Goal: Task Accomplishment & Management: Complete application form

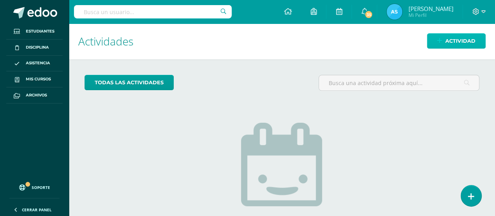
click at [473, 47] on span "Actividad" at bounding box center [460, 41] width 30 height 14
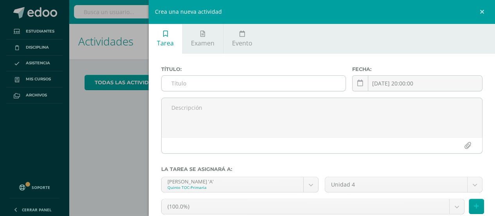
click at [285, 87] on input "text" at bounding box center [254, 83] width 184 height 15
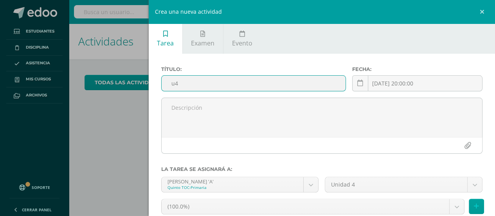
type input "u"
type input "U4Q4S1"
click at [126, 141] on div "Crea una nueva actividad Tarea Examen Evento Título: U4Q4S1 Fecha: 2025-10-13 2…" at bounding box center [247, 108] width 495 height 216
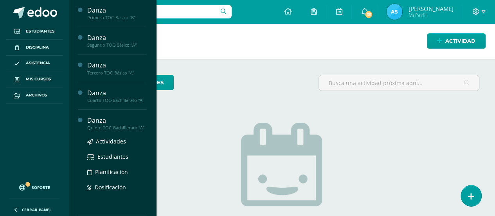
scroll to position [65, 0]
click at [117, 140] on span "Actividades" at bounding box center [111, 140] width 30 height 7
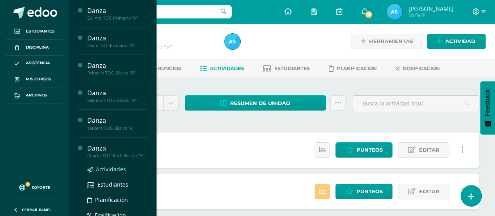
click at [106, 173] on span "Actividades" at bounding box center [111, 168] width 30 height 7
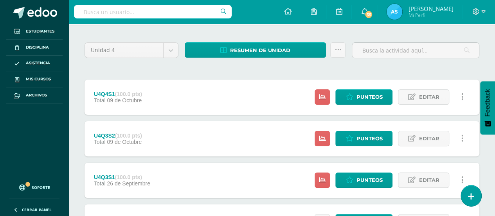
scroll to position [51, 0]
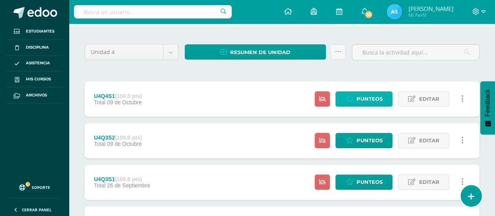
click at [379, 94] on span "Punteos" at bounding box center [369, 99] width 26 height 14
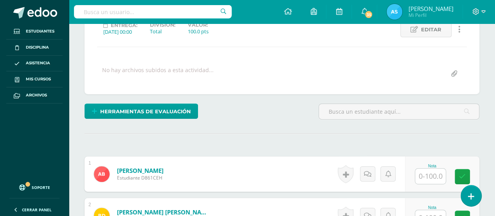
scroll to position [116, 0]
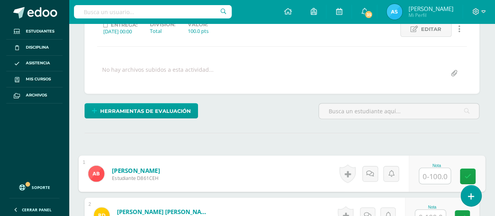
click at [438, 176] on input "text" at bounding box center [434, 176] width 31 height 16
type input "100"
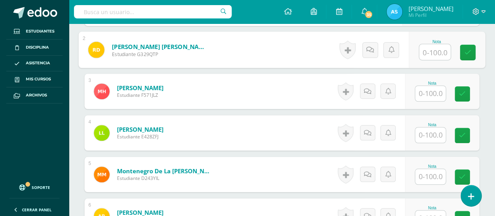
scroll to position [283, 0]
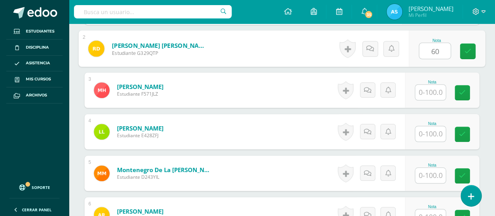
type input "60"
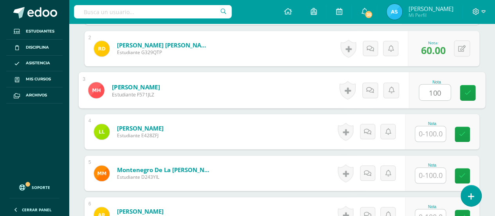
type input "100"
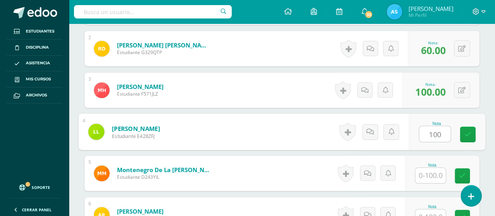
type input "100"
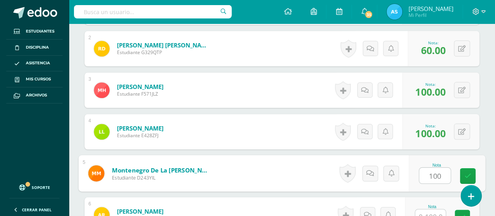
type input "100"
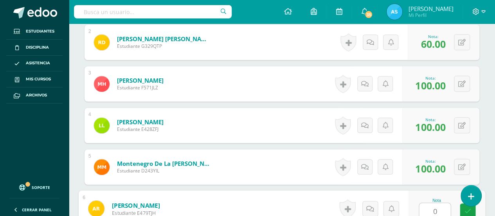
type input "0"
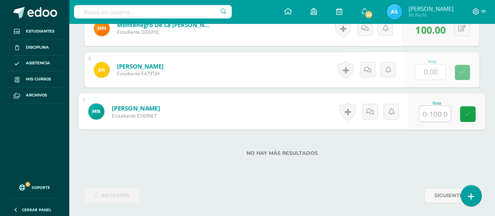
type input "0"
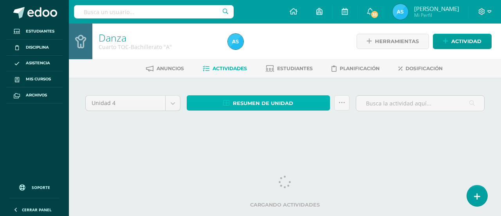
click at [257, 103] on span "Resumen de unidad" at bounding box center [263, 103] width 60 height 14
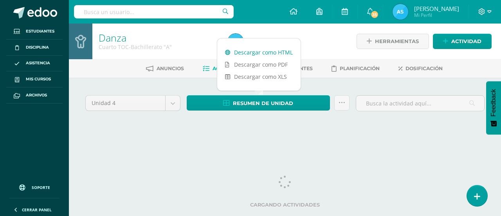
click at [279, 52] on link "Descargar como HTML" at bounding box center [258, 52] width 83 height 12
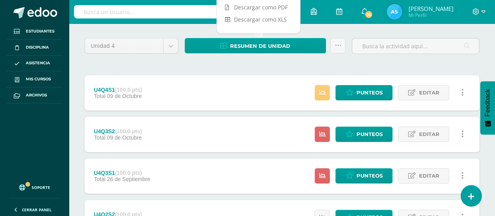
scroll to position [69, 0]
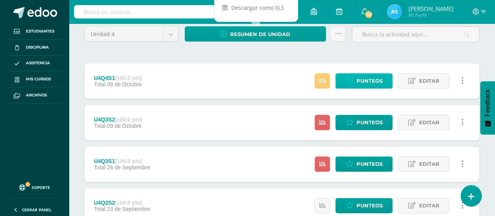
click at [377, 74] on span "Punteos" at bounding box center [369, 81] width 26 height 14
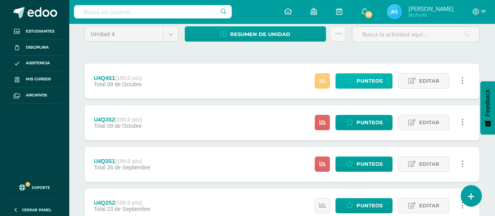
click at [377, 77] on span "Punteos" at bounding box center [369, 81] width 26 height 14
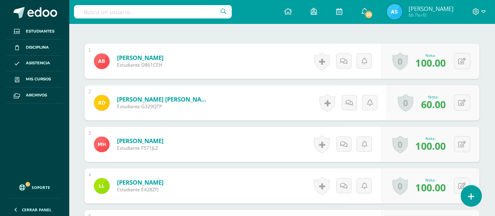
scroll to position [225, 0]
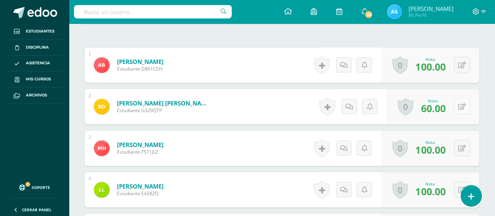
click at [461, 108] on button at bounding box center [462, 106] width 16 height 16
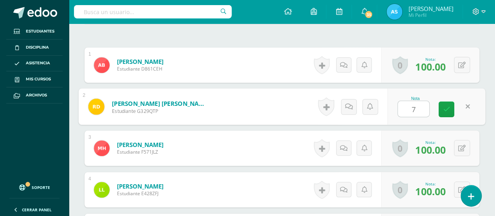
type input "70"
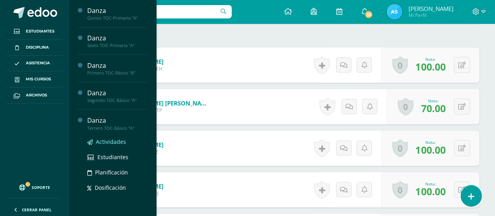
click at [111, 140] on span "Actividades" at bounding box center [111, 141] width 30 height 7
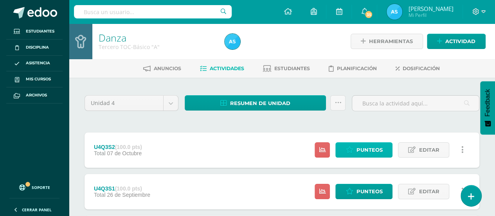
click at [380, 148] on span "Punteos" at bounding box center [369, 149] width 26 height 14
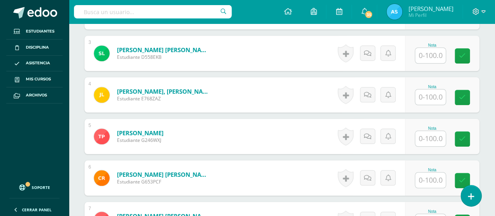
scroll to position [328, 0]
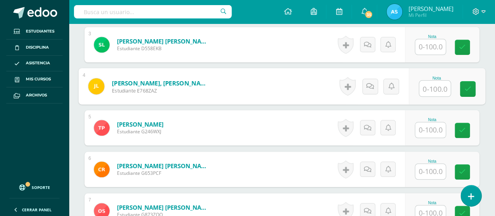
click at [436, 85] on input "text" at bounding box center [434, 89] width 31 height 16
type input "80"
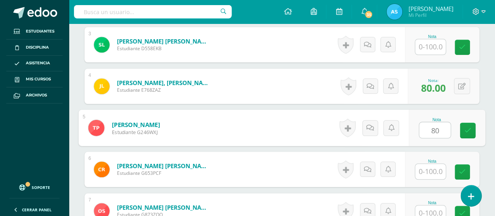
type input "80"
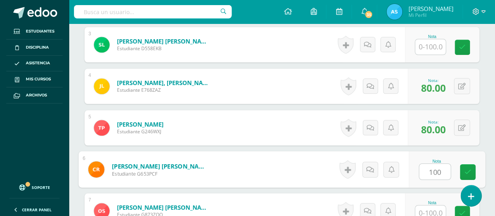
type input "100"
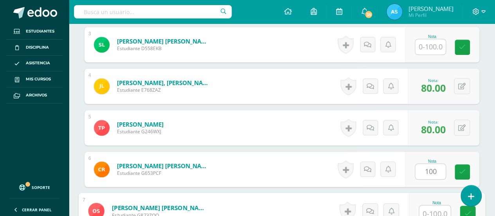
scroll to position [330, 0]
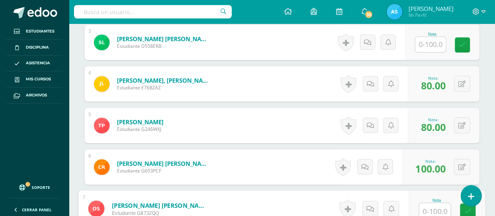
type input "0"
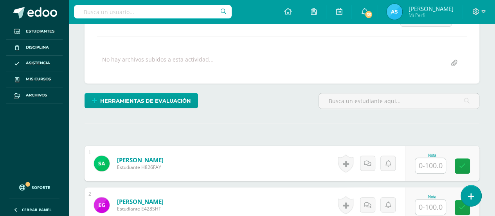
scroll to position [11, 0]
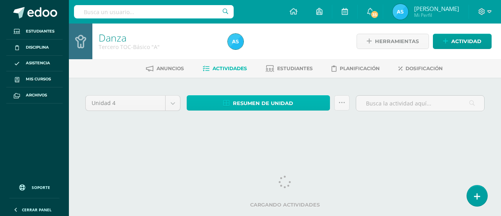
click at [285, 101] on span "Resumen de unidad" at bounding box center [263, 103] width 60 height 14
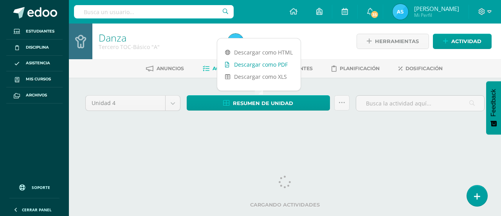
click at [264, 58] on link "Descargar como PDF" at bounding box center [258, 64] width 83 height 12
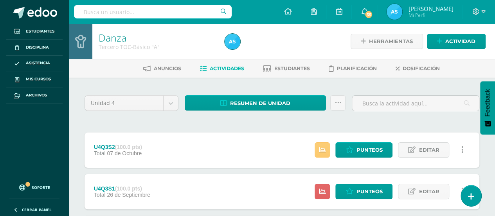
click at [465, 30] on div "Herramientas Detalle de asistencias Actividad" at bounding box center [418, 41] width 135 height 36
click at [469, 40] on span "Actividad" at bounding box center [460, 41] width 30 height 14
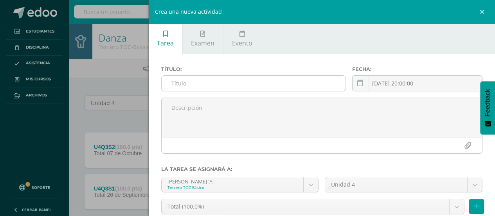
click at [294, 86] on input "text" at bounding box center [254, 83] width 184 height 15
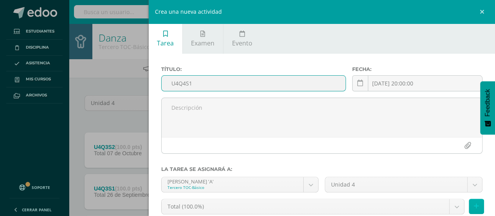
type input "U4Q4S1"
click at [474, 205] on icon at bounding box center [476, 206] width 5 height 7
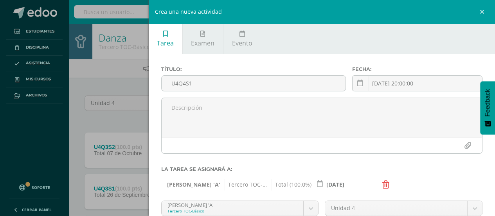
scroll to position [85, 0]
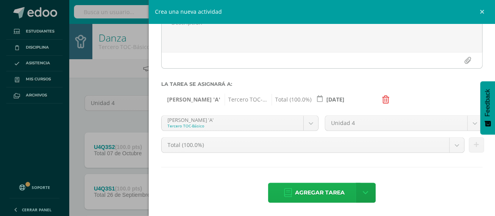
click at [325, 187] on span "Agregar tarea" at bounding box center [320, 192] width 50 height 19
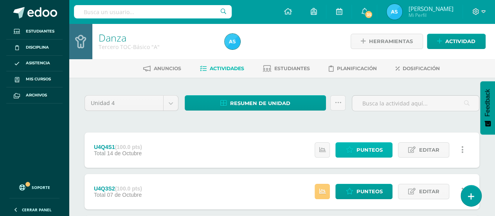
click at [367, 145] on span "Punteos" at bounding box center [369, 149] width 26 height 14
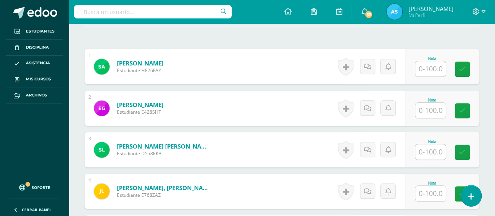
scroll to position [222, 0]
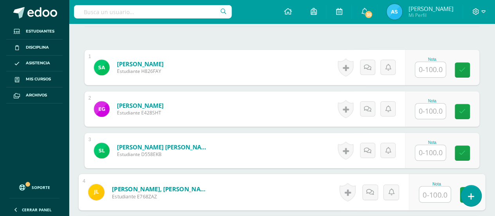
click at [428, 196] on input "text" at bounding box center [434, 194] width 31 height 16
type input "100"
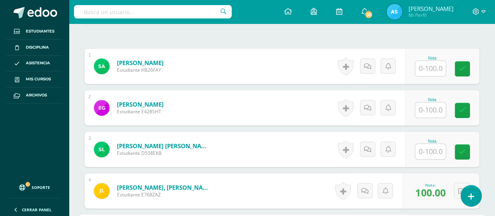
scroll to position [208, 0]
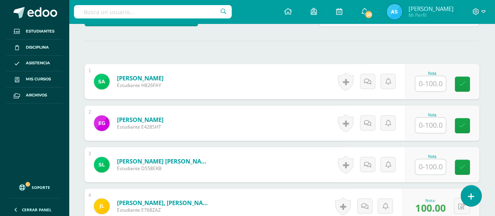
click at [434, 82] on input "text" at bounding box center [430, 83] width 31 height 15
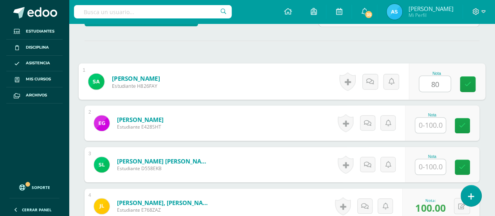
type input "80"
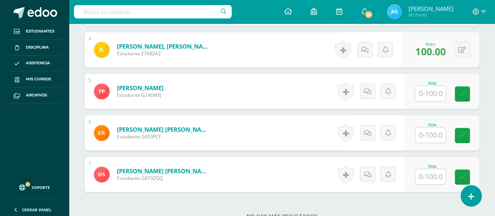
scroll to position [358, 0]
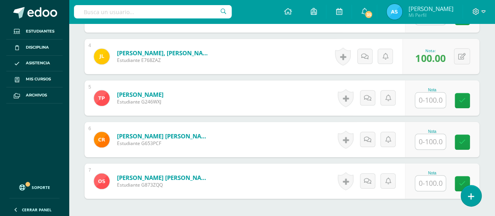
click at [424, 187] on input "text" at bounding box center [430, 182] width 31 height 15
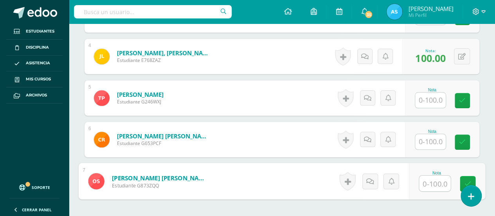
type input "0"
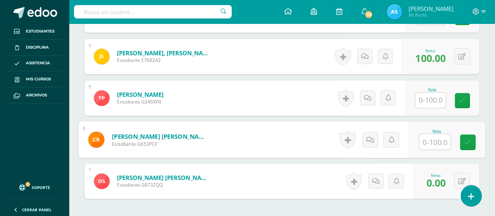
click at [438, 137] on input "text" at bounding box center [434, 142] width 31 height 16
click at [428, 138] on input "text" at bounding box center [434, 142] width 31 height 16
type input "80"
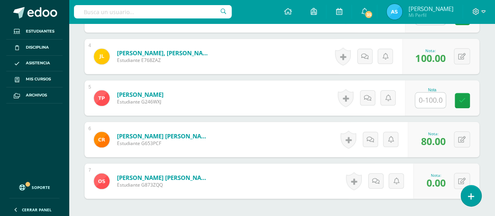
click at [423, 94] on input "text" at bounding box center [430, 99] width 31 height 15
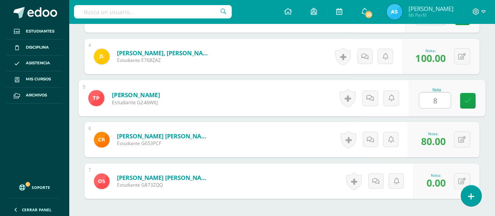
type input "80"
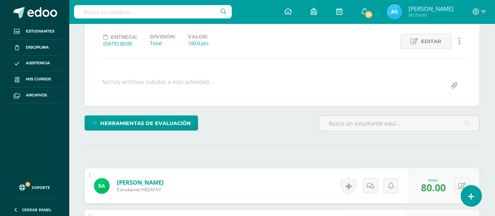
scroll to position [117, 0]
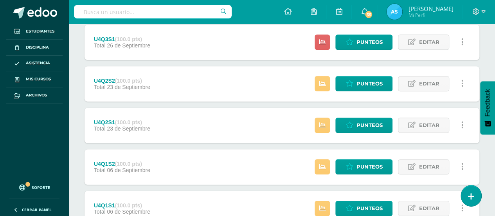
scroll to position [198, 0]
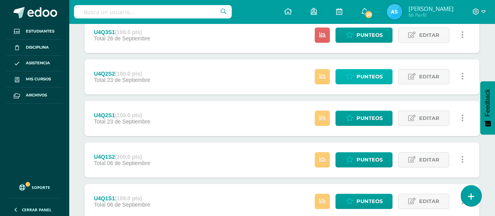
click at [377, 82] on span "Punteos" at bounding box center [369, 76] width 26 height 14
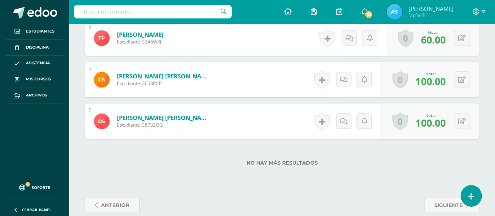
scroll to position [427, 0]
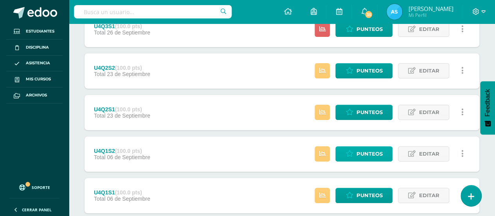
scroll to position [202, 0]
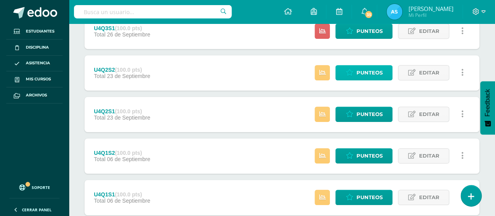
click at [378, 72] on span "Punteos" at bounding box center [369, 72] width 26 height 14
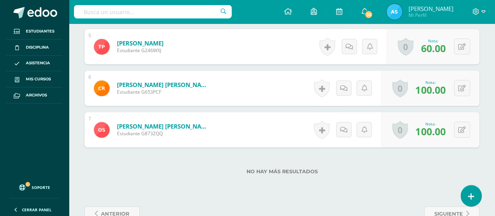
scroll to position [427, 0]
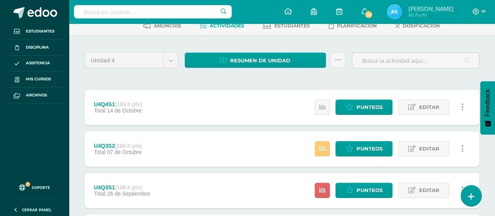
scroll to position [41, 0]
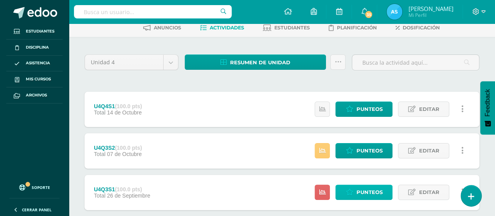
click at [360, 195] on span "Punteos" at bounding box center [369, 192] width 26 height 14
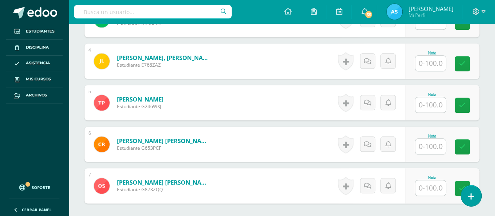
scroll to position [375, 0]
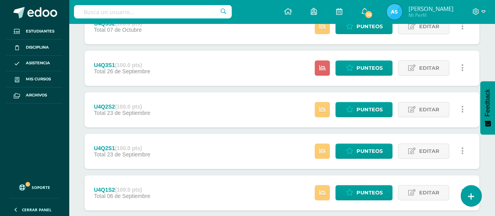
scroll to position [164, 0]
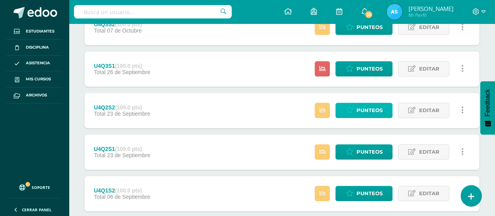
click at [374, 113] on span "Punteos" at bounding box center [369, 110] width 26 height 14
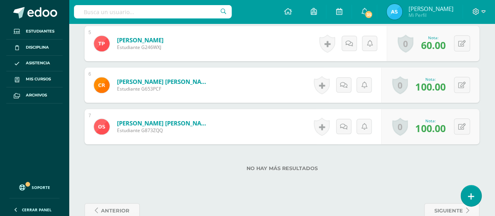
scroll to position [415, 0]
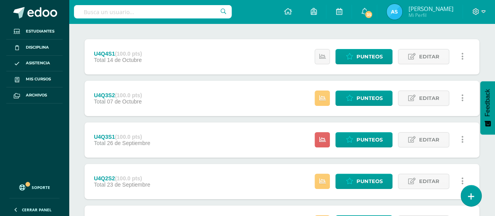
scroll to position [252, 0]
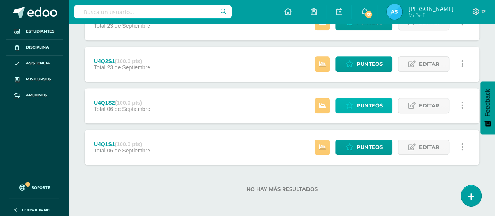
click at [365, 106] on span "Punteos" at bounding box center [369, 105] width 26 height 14
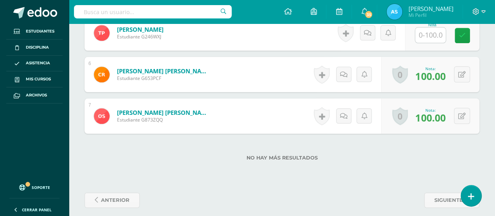
scroll to position [421, 0]
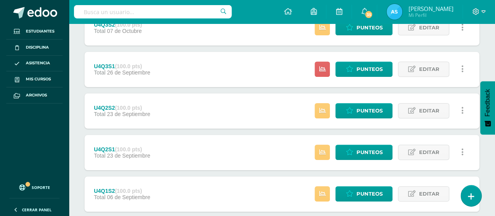
scroll to position [168, 0]
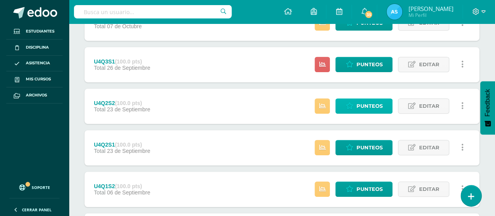
click at [367, 110] on span "Punteos" at bounding box center [369, 106] width 26 height 14
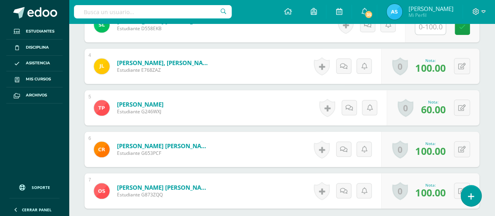
scroll to position [427, 0]
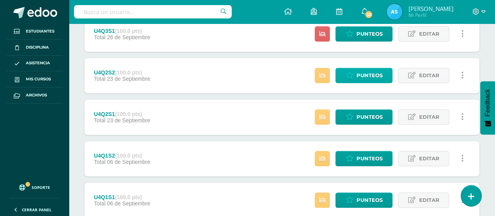
scroll to position [252, 0]
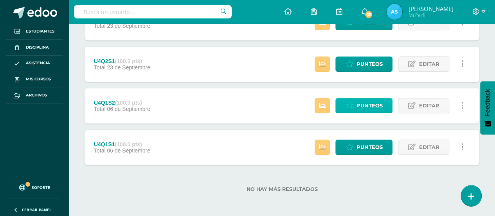
click at [373, 107] on span "Punteos" at bounding box center [369, 105] width 26 height 14
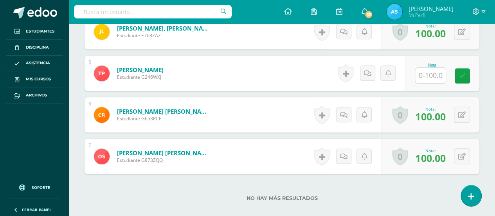
scroll to position [427, 0]
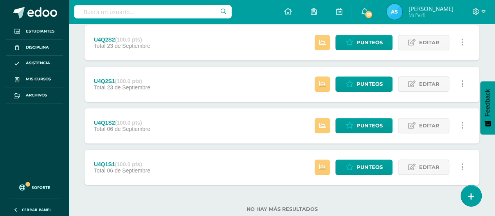
scroll to position [252, 0]
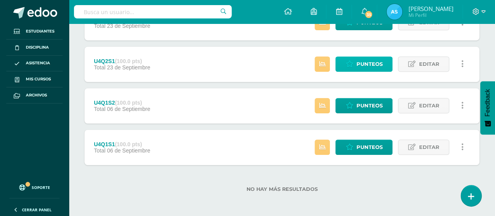
click at [369, 62] on span "Punteos" at bounding box center [369, 64] width 26 height 14
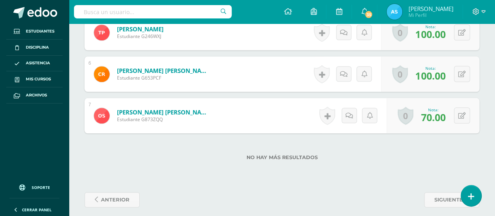
scroll to position [427, 0]
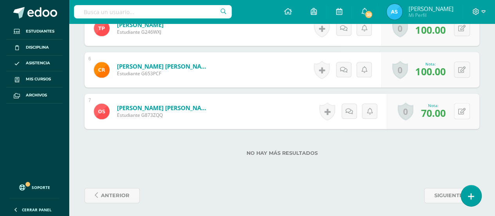
click at [468, 108] on button at bounding box center [462, 111] width 16 height 16
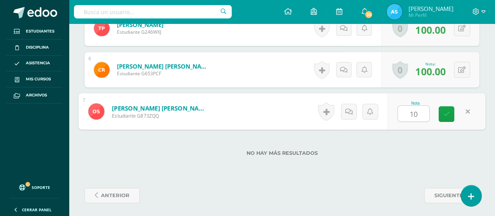
type input "100"
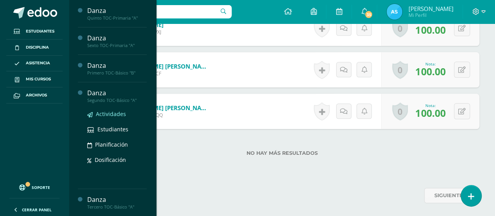
click at [116, 112] on span "Actividades" at bounding box center [111, 113] width 30 height 7
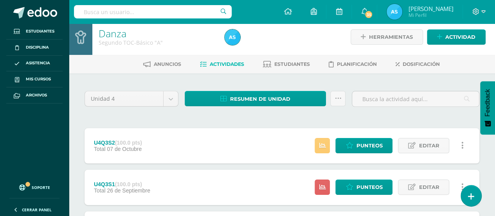
scroll to position [4, 0]
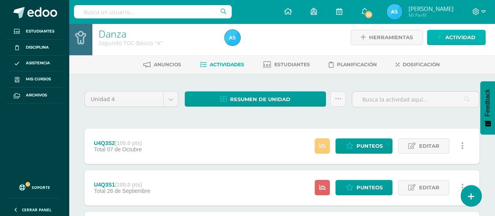
click at [450, 33] on span "Actividad" at bounding box center [460, 37] width 30 height 14
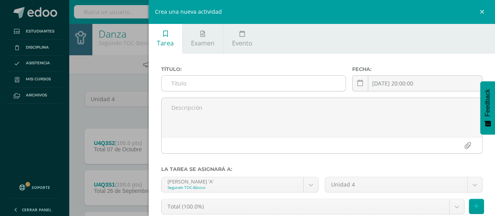
click at [259, 82] on input "text" at bounding box center [254, 83] width 184 height 15
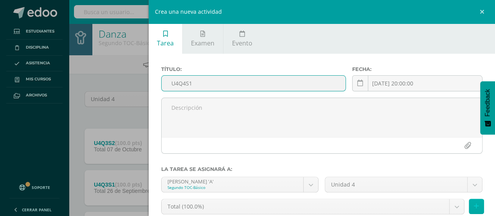
type input "U4Q4S1"
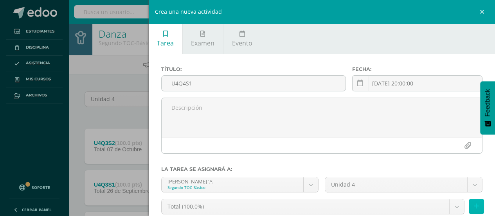
click at [473, 202] on button at bounding box center [476, 205] width 15 height 15
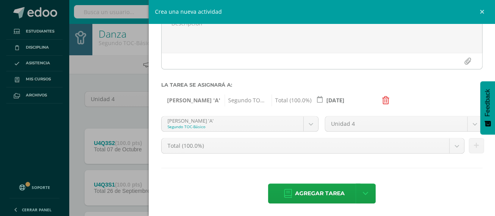
scroll to position [85, 0]
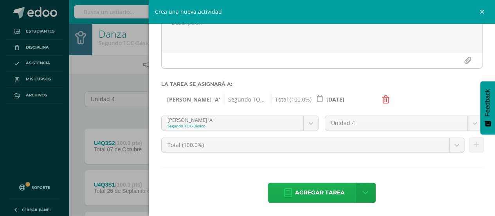
click at [337, 191] on span "Agregar tarea" at bounding box center [320, 192] width 50 height 19
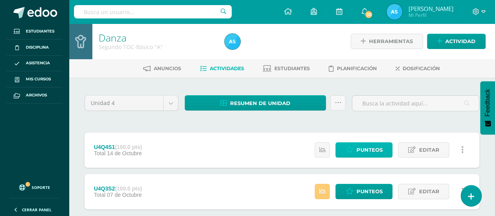
click at [366, 151] on span "Punteos" at bounding box center [369, 149] width 26 height 14
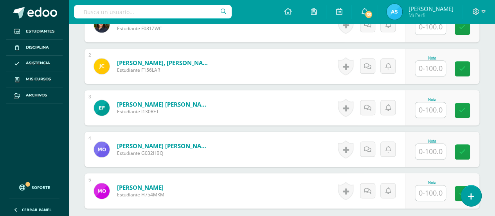
scroll to position [268, 0]
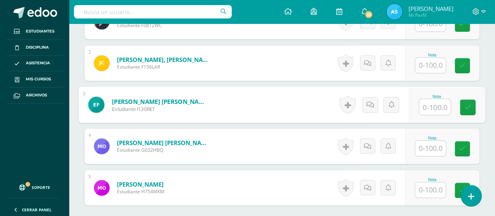
click at [430, 106] on input "text" at bounding box center [434, 107] width 31 height 16
type input "70"
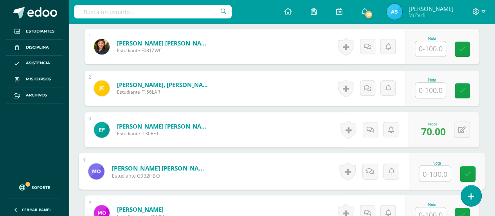
scroll to position [192, 0]
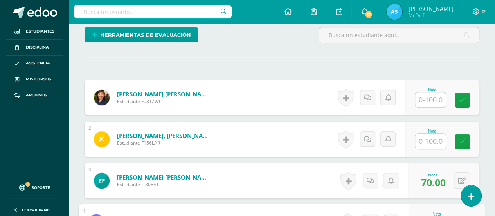
click at [443, 96] on input "text" at bounding box center [430, 99] width 31 height 15
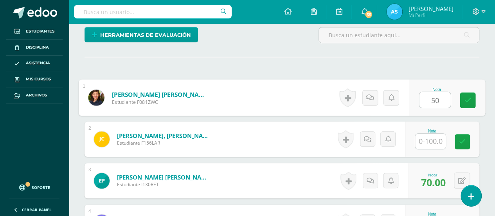
type input "50"
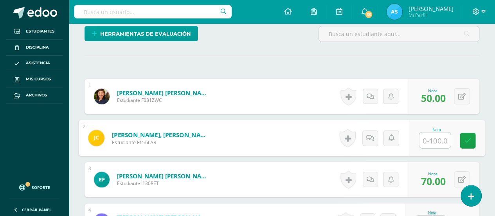
scroll to position [185, 0]
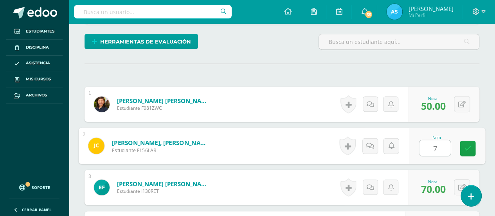
type input "70"
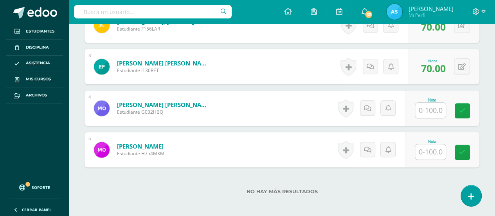
scroll to position [307, 0]
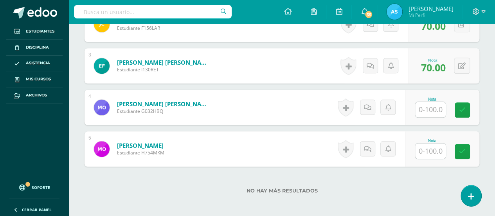
click at [438, 150] on input "text" at bounding box center [430, 150] width 31 height 15
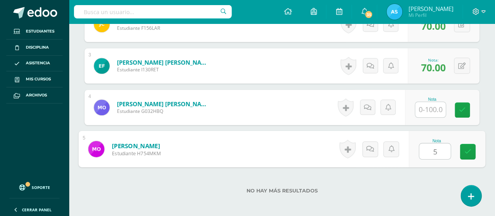
type input "50"
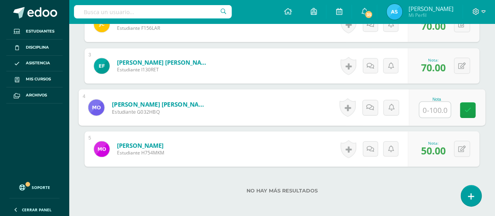
click at [431, 110] on input "text" at bounding box center [434, 110] width 31 height 16
click at [441, 111] on input "text" at bounding box center [434, 110] width 31 height 16
type input "60"
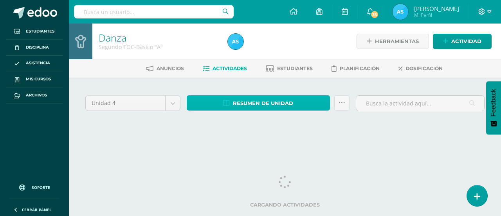
click at [252, 106] on span "Resumen de unidad" at bounding box center [263, 103] width 60 height 14
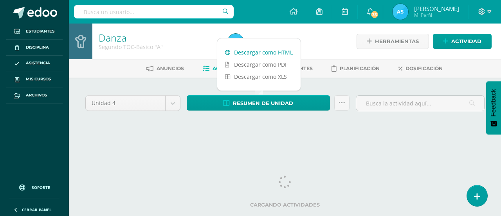
click at [272, 55] on link "Descargar como HTML" at bounding box center [258, 52] width 83 height 12
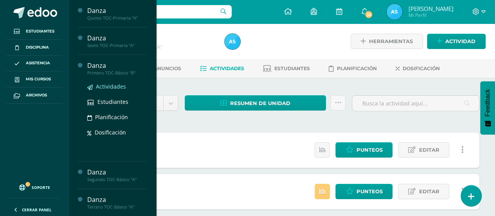
click at [119, 87] on span "Actividades" at bounding box center [111, 86] width 30 height 7
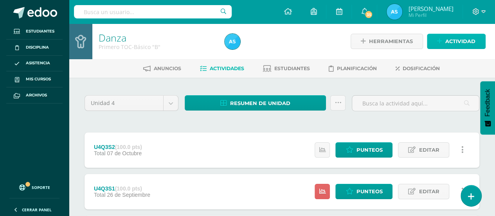
click at [472, 40] on span "Actividad" at bounding box center [460, 41] width 30 height 14
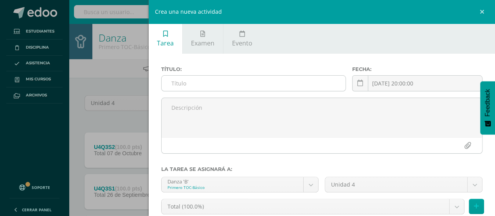
click at [298, 84] on input "text" at bounding box center [254, 83] width 184 height 15
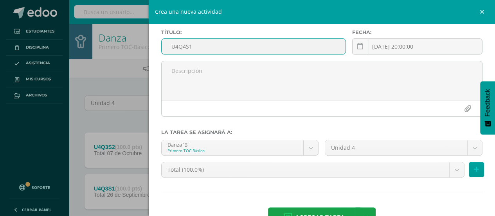
scroll to position [61, 0]
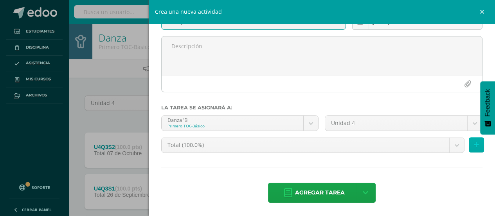
type input "U4Q4S1"
click at [474, 147] on icon at bounding box center [476, 144] width 5 height 7
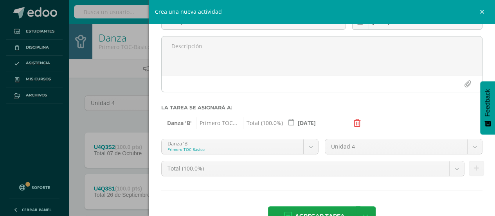
scroll to position [85, 0]
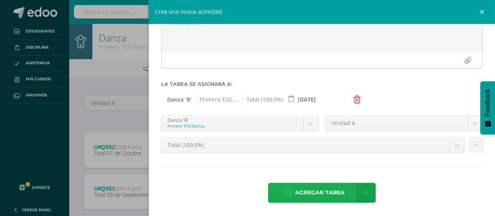
click at [311, 188] on span "Agregar tarea" at bounding box center [320, 192] width 50 height 19
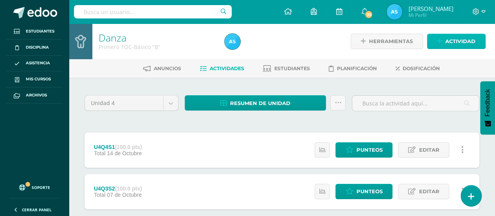
click at [455, 46] on span "Actividad" at bounding box center [460, 41] width 30 height 14
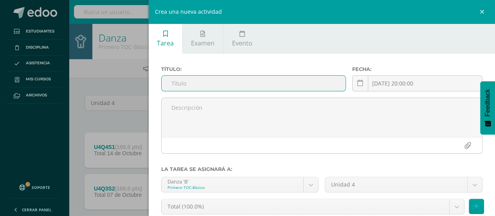
click at [302, 86] on input "text" at bounding box center [254, 83] width 184 height 15
type input "U4Q"
click at [482, 12] on link at bounding box center [483, 11] width 23 height 23
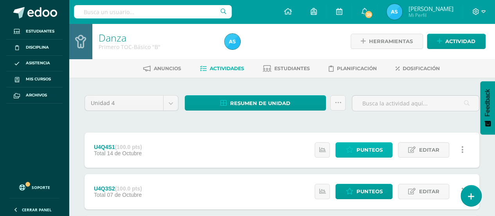
click at [366, 147] on span "Punteos" at bounding box center [369, 149] width 26 height 14
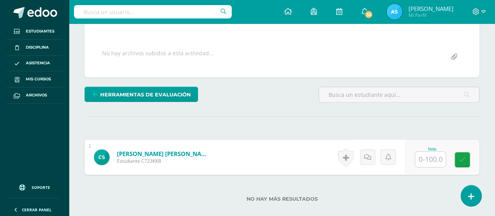
scroll to position [133, 0]
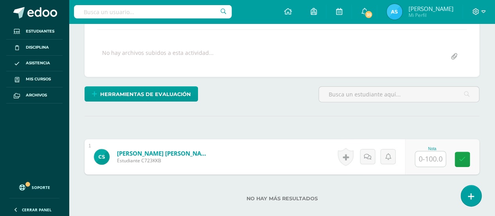
click at [432, 157] on input "text" at bounding box center [430, 158] width 31 height 15
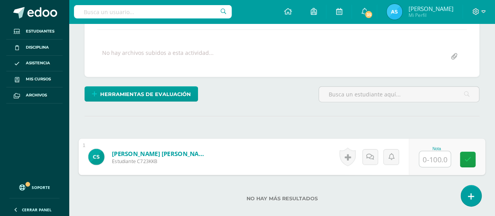
type input "0"
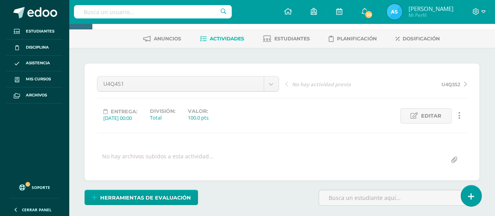
scroll to position [29, 0]
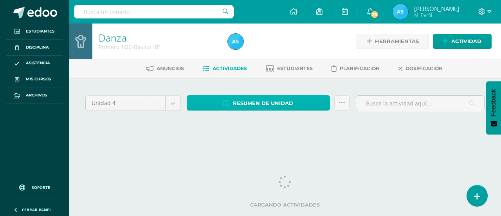
click at [247, 96] on span "Resumen de unidad" at bounding box center [263, 103] width 60 height 14
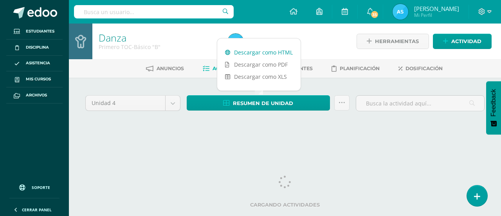
click at [270, 51] on link "Descargar como HTML" at bounding box center [258, 52] width 83 height 12
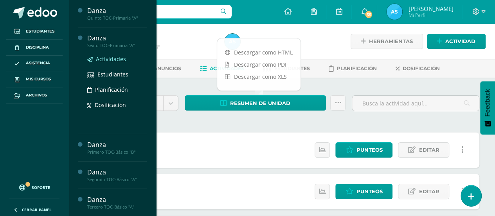
click at [118, 60] on span "Actividades" at bounding box center [111, 58] width 30 height 7
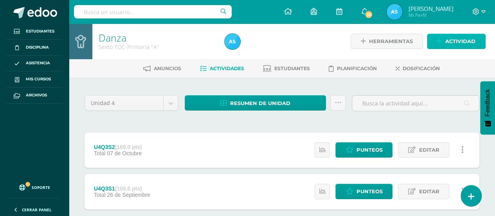
click at [466, 44] on span "Actividad" at bounding box center [460, 41] width 30 height 14
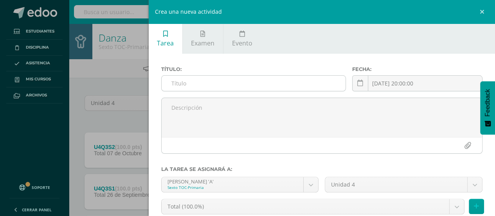
click at [294, 81] on input "text" at bounding box center [254, 83] width 184 height 15
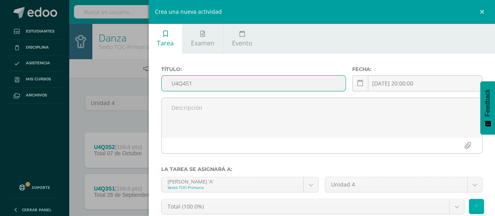
type input "U4Q4S1"
click at [473, 202] on button at bounding box center [476, 205] width 15 height 15
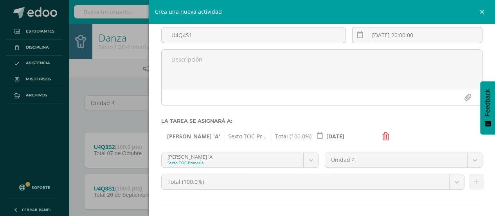
scroll to position [85, 0]
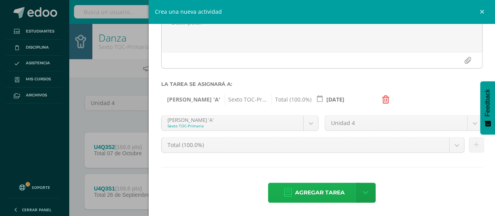
click at [315, 191] on span "Agregar tarea" at bounding box center [320, 192] width 50 height 19
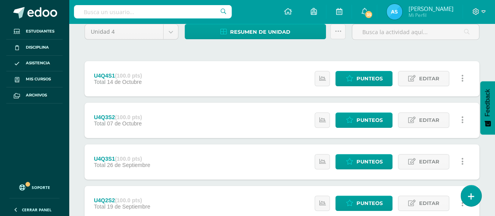
scroll to position [69, 0]
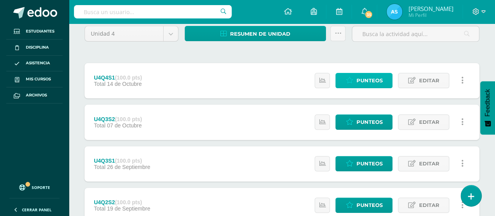
click at [376, 77] on span "Punteos" at bounding box center [369, 80] width 26 height 14
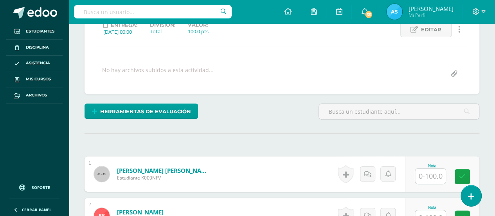
scroll to position [116, 0]
click at [430, 182] on div "Nota" at bounding box center [442, 173] width 74 height 35
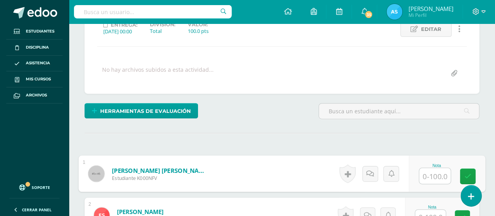
click at [428, 176] on input "text" at bounding box center [434, 176] width 31 height 16
type input "70"
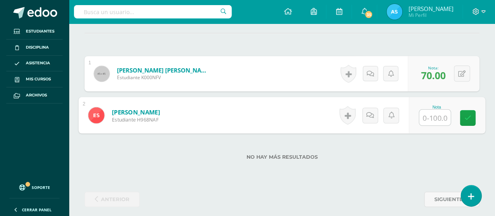
scroll to position [220, 0]
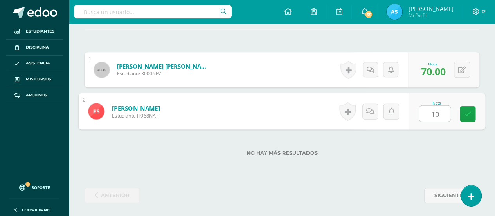
type input "100"
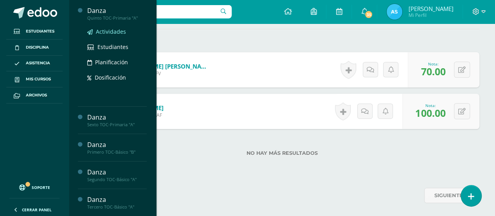
click at [117, 31] on span "Actividades" at bounding box center [111, 31] width 30 height 7
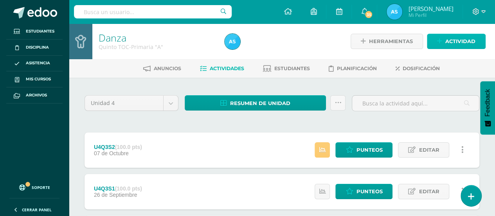
click at [474, 42] on span "Actividad" at bounding box center [460, 41] width 30 height 14
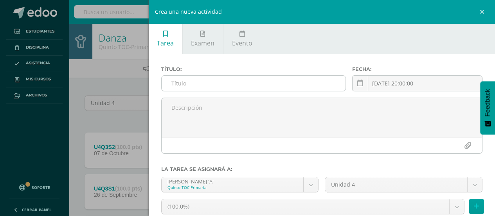
click at [322, 83] on input "text" at bounding box center [254, 83] width 184 height 15
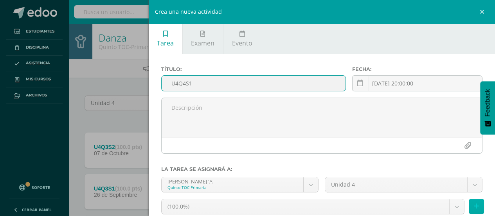
type input "U4Q4S1"
click at [474, 206] on icon at bounding box center [476, 206] width 5 height 7
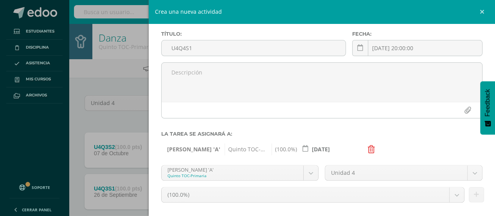
scroll to position [85, 0]
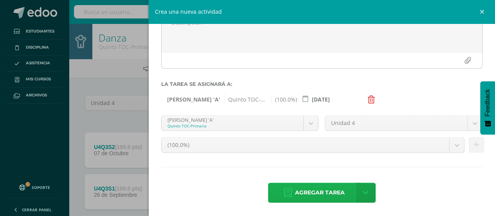
click at [328, 189] on span "Agregar tarea" at bounding box center [320, 192] width 50 height 19
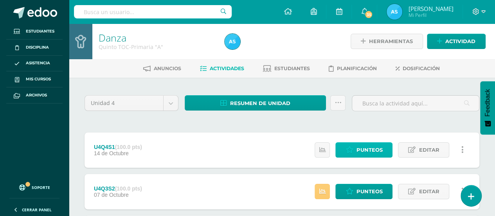
click at [375, 146] on span "Punteos" at bounding box center [369, 149] width 26 height 14
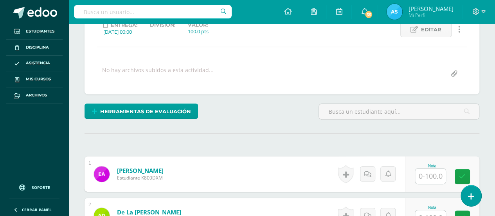
scroll to position [116, 0]
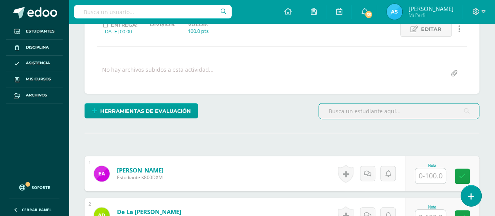
click at [426, 172] on input "text" at bounding box center [430, 175] width 31 height 15
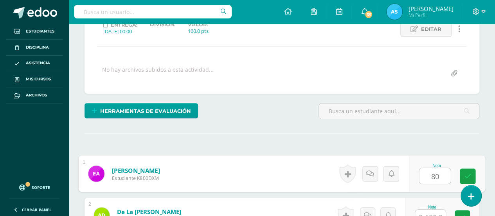
type input "80"
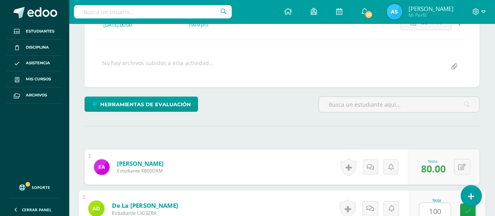
type input "100"
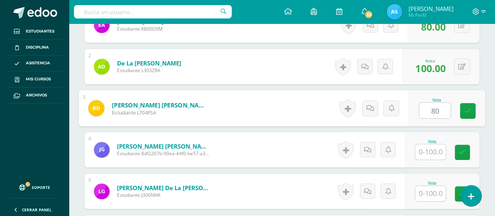
type input "80"
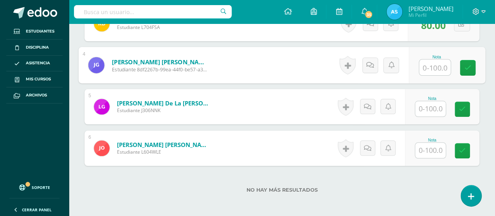
scroll to position [350, 0]
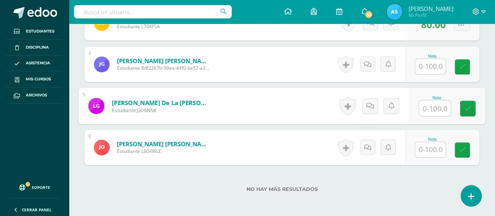
click at [436, 109] on input "text" at bounding box center [434, 108] width 31 height 16
type input "0"
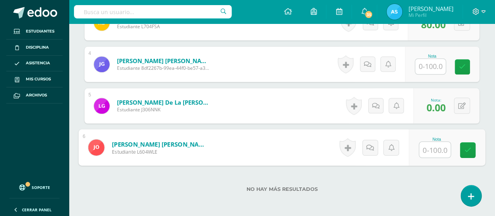
type input "0"
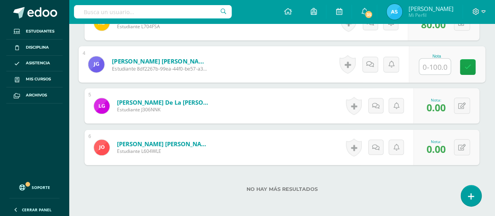
click at [430, 67] on input "text" at bounding box center [434, 67] width 31 height 16
type input "60"
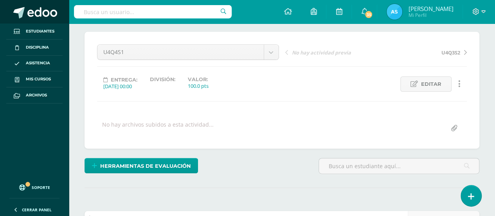
scroll to position [15, 0]
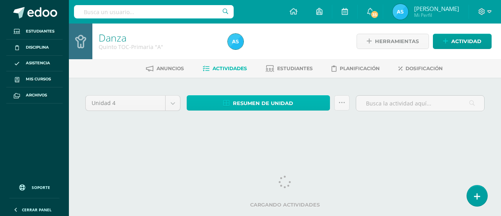
click at [228, 101] on icon at bounding box center [226, 103] width 7 height 7
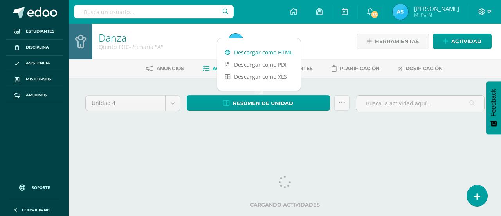
click at [247, 54] on link "Descargar como HTML" at bounding box center [258, 52] width 83 height 12
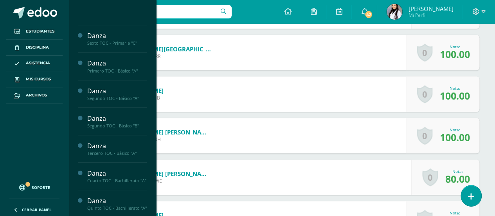
scroll to position [256, 0]
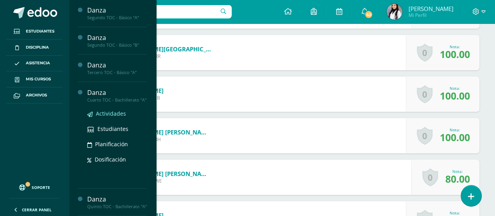
click at [110, 110] on span "Actividades" at bounding box center [111, 113] width 30 height 7
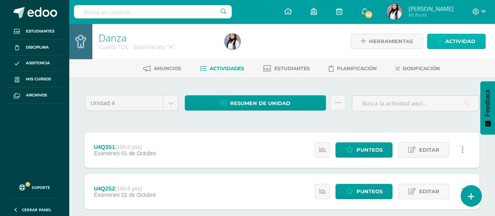
click at [468, 36] on span "Actividad" at bounding box center [460, 41] width 30 height 14
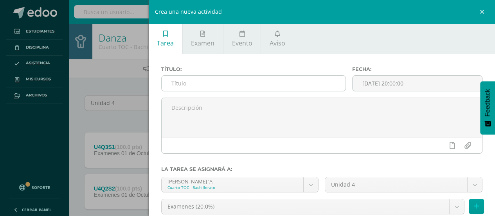
click at [314, 83] on input "text" at bounding box center [254, 83] width 184 height 15
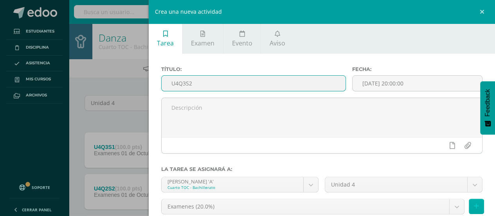
type input "U4Q3S2"
click at [475, 209] on button at bounding box center [476, 205] width 15 height 15
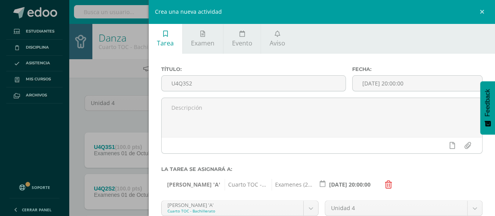
scroll to position [85, 0]
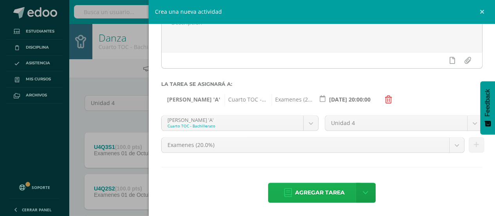
click at [336, 189] on span "Agregar tarea" at bounding box center [320, 192] width 50 height 19
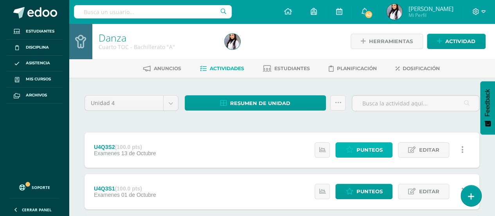
click at [367, 153] on span "Punteos" at bounding box center [369, 149] width 26 height 14
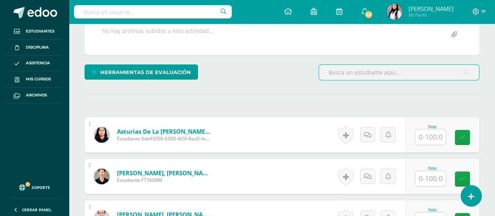
scroll to position [161, 0]
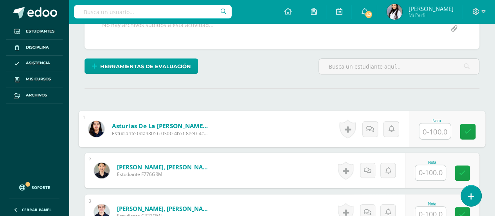
click at [427, 135] on input "text" at bounding box center [434, 131] width 31 height 16
type input "80"
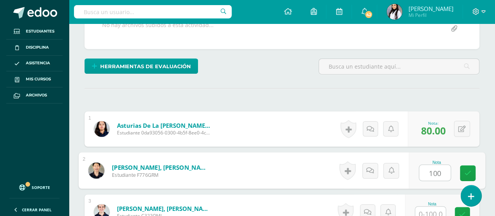
type input "100"
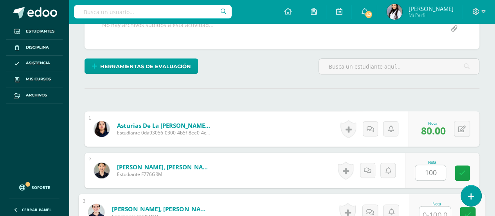
scroll to position [164, 0]
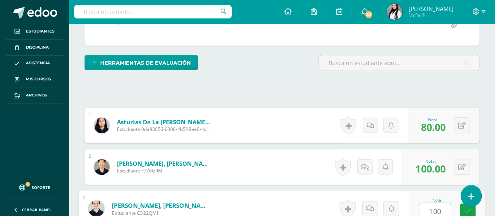
type input "100"
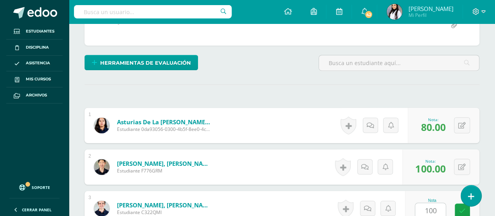
scroll to position [306, 0]
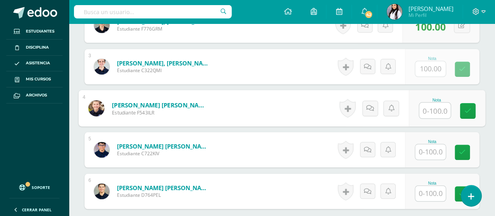
type input "1"
type input "70"
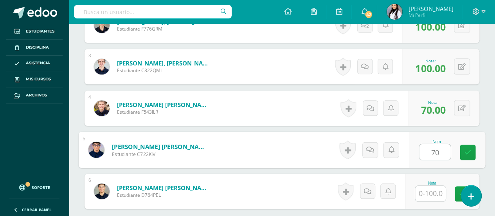
type input "70"
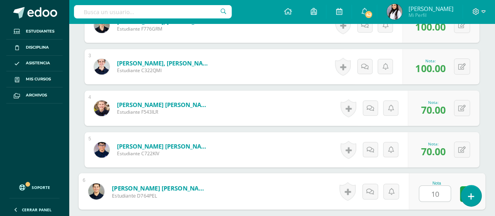
type input "100"
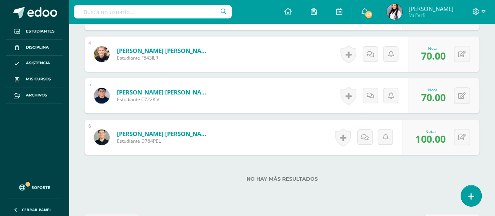
scroll to position [386, 0]
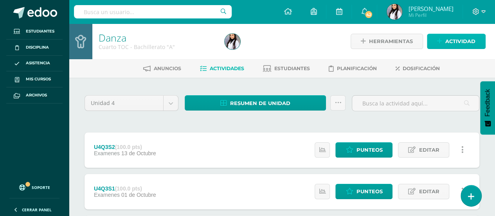
click at [474, 41] on span "Actividad" at bounding box center [460, 41] width 30 height 14
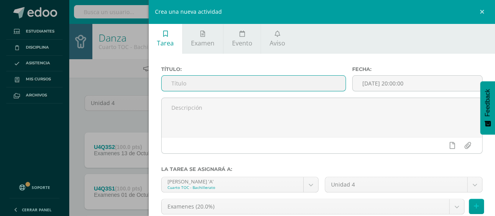
click at [309, 86] on input "text" at bounding box center [254, 83] width 184 height 15
type input "U4Q4S1"
click at [474, 205] on icon at bounding box center [476, 206] width 5 height 7
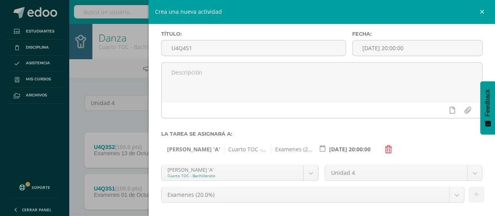
scroll to position [85, 0]
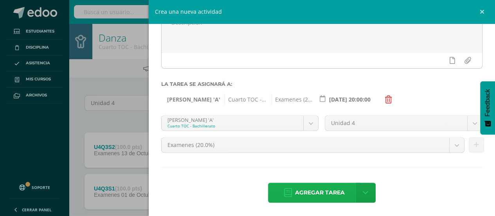
click at [321, 192] on span "Agregar tarea" at bounding box center [320, 192] width 50 height 19
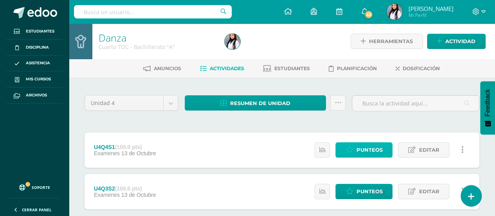
click at [368, 149] on span "Punteos" at bounding box center [369, 149] width 26 height 14
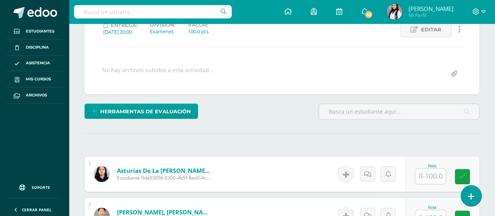
scroll to position [116, 0]
click at [422, 178] on input "text" at bounding box center [430, 175] width 31 height 15
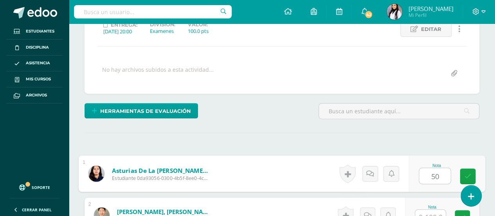
type input "50"
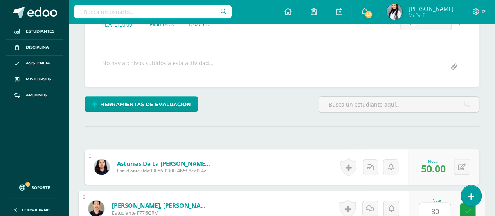
type input "80"
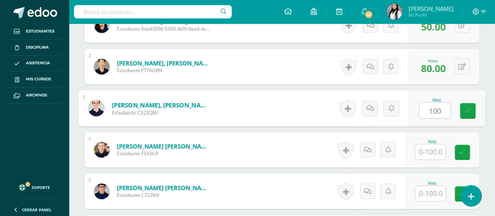
type input "100"
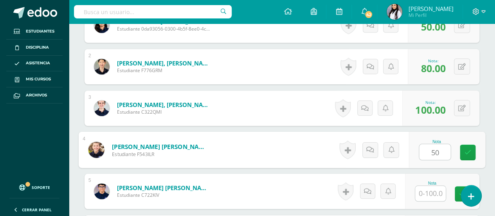
type input "50"
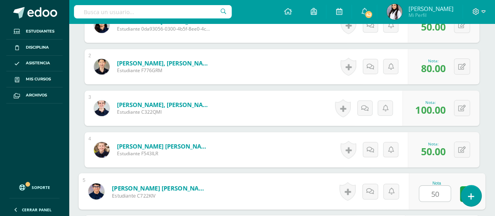
type input "5"
type input "60"
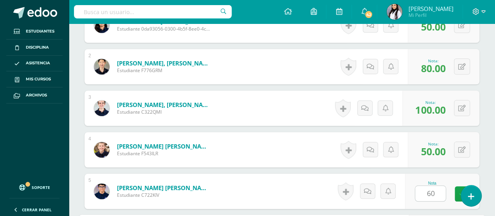
scroll to position [386, 0]
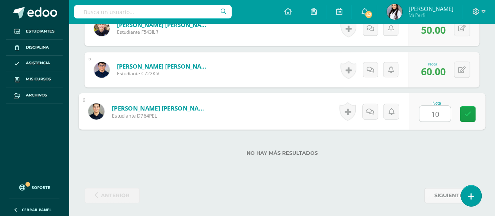
type input "100"
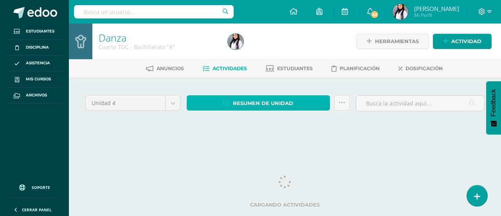
click at [254, 96] on span "Resumen de unidad" at bounding box center [263, 103] width 60 height 14
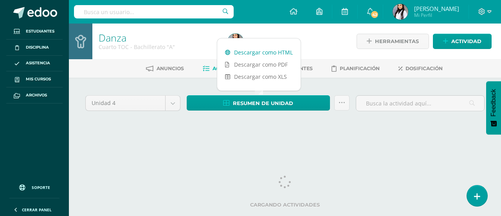
click at [269, 50] on link "Descargar como HTML" at bounding box center [258, 52] width 83 height 12
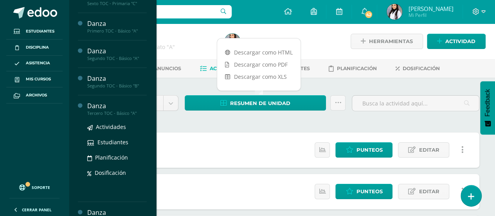
scroll to position [256, 0]
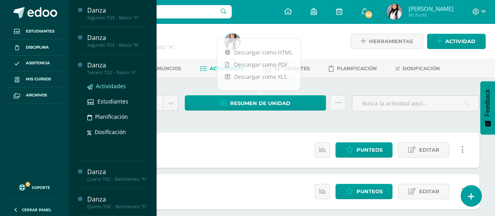
click at [108, 82] on span "Actividades" at bounding box center [111, 85] width 30 height 7
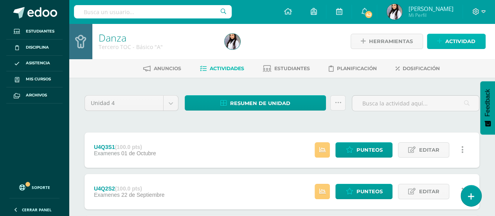
click at [449, 44] on span "Actividad" at bounding box center [460, 41] width 30 height 14
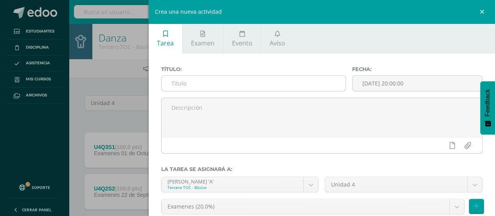
click at [310, 81] on input "text" at bounding box center [254, 83] width 184 height 15
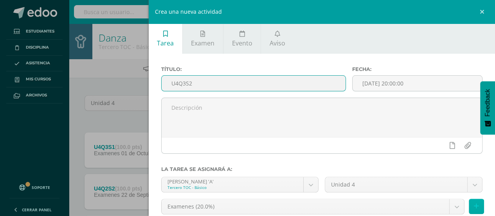
type input "U4Q3S2"
click at [475, 208] on button at bounding box center [476, 205] width 15 height 15
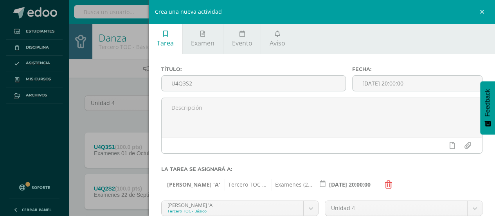
scroll to position [85, 0]
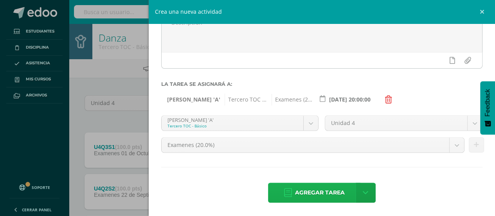
click at [321, 187] on span "Agregar tarea" at bounding box center [320, 192] width 50 height 19
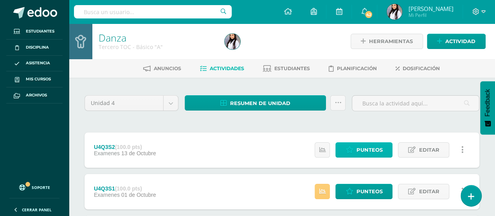
click at [374, 151] on span "Punteos" at bounding box center [369, 149] width 26 height 14
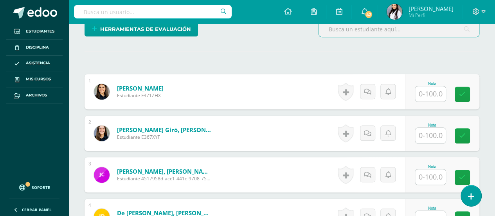
scroll to position [199, 0]
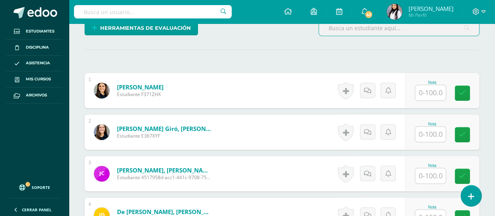
click at [441, 133] on input "text" at bounding box center [430, 133] width 31 height 15
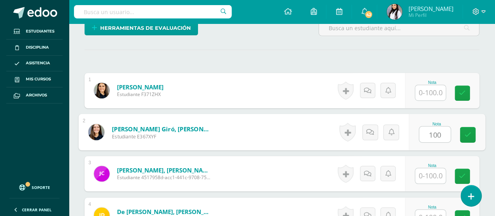
type input "100"
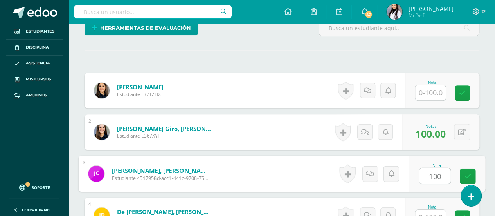
type input "100"
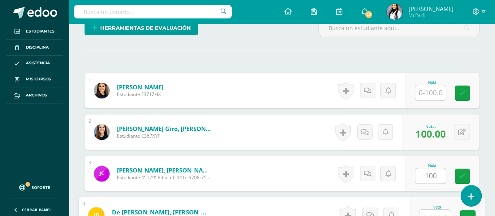
scroll to position [206, 0]
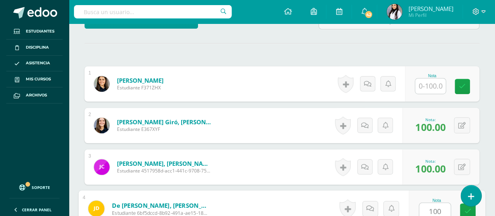
type input "100"
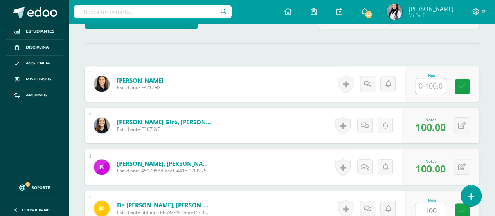
scroll to position [348, 0]
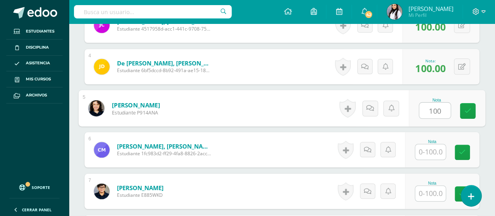
type input "100"
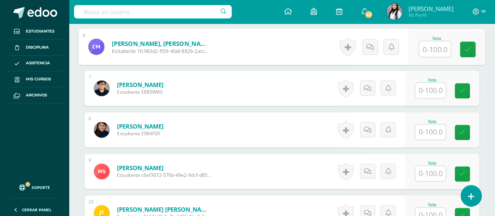
scroll to position [451, 0]
click at [432, 90] on input "text" at bounding box center [430, 89] width 31 height 15
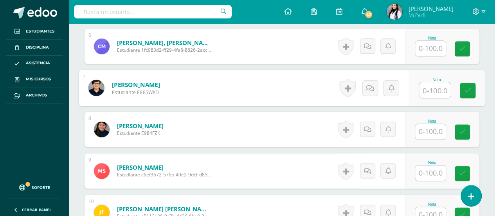
click at [434, 51] on input "text" at bounding box center [430, 48] width 31 height 15
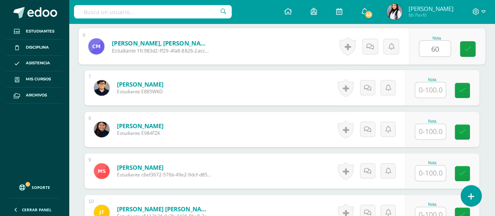
type input "60"
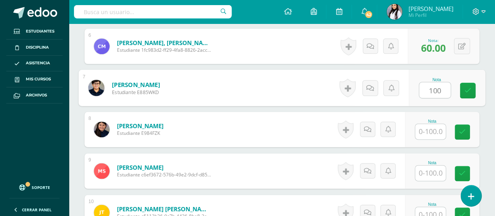
type input "100"
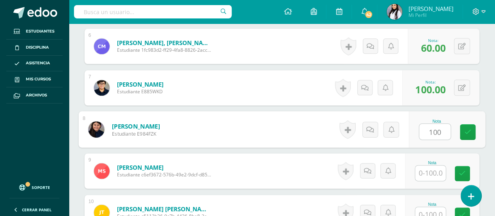
type input "100"
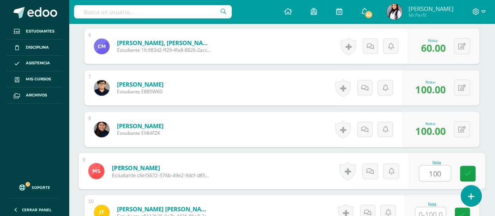
type input "100"
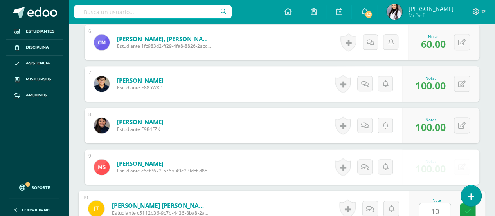
type input "100"
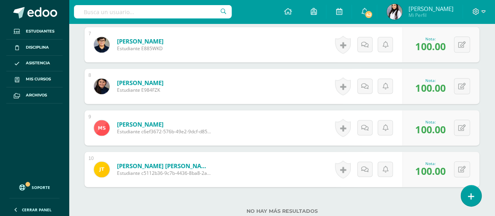
scroll to position [552, 0]
